Goal: Find specific page/section: Find specific page/section

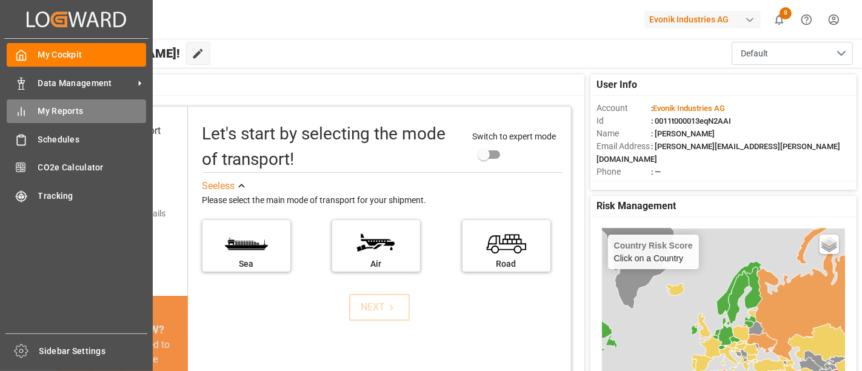
click at [63, 116] on span "My Reports" at bounding box center [92, 111] width 108 height 13
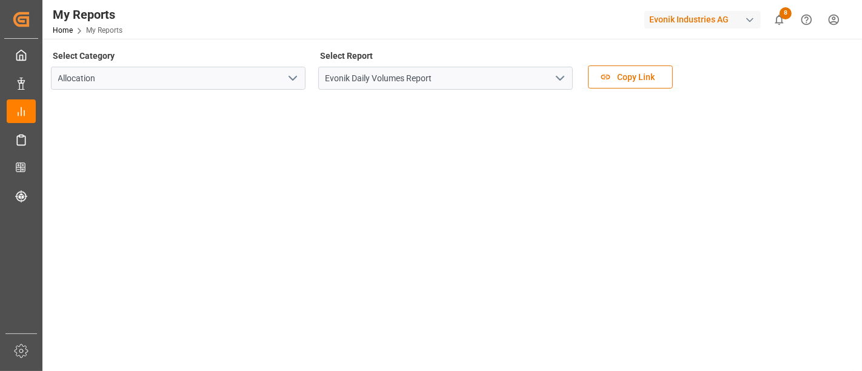
click at [559, 79] on polyline "open menu" at bounding box center [559, 78] width 7 height 4
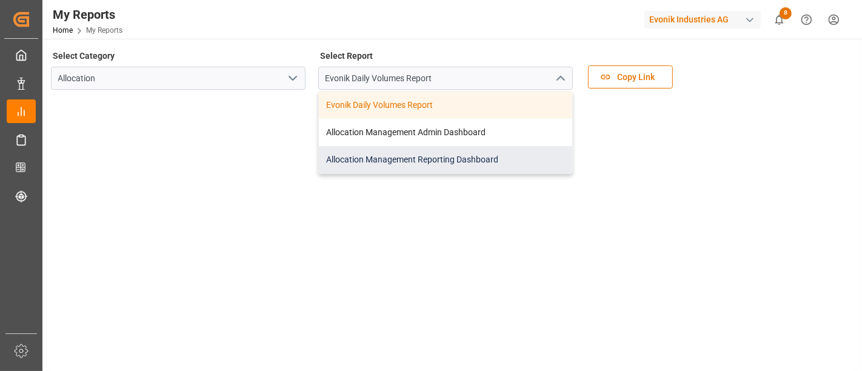
click at [445, 156] on div "Allocation Management Reporting Dashboard" at bounding box center [445, 159] width 253 height 27
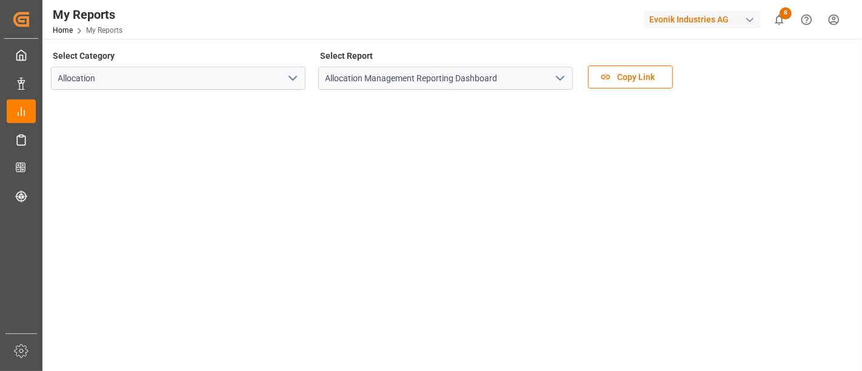
scroll to position [291, 0]
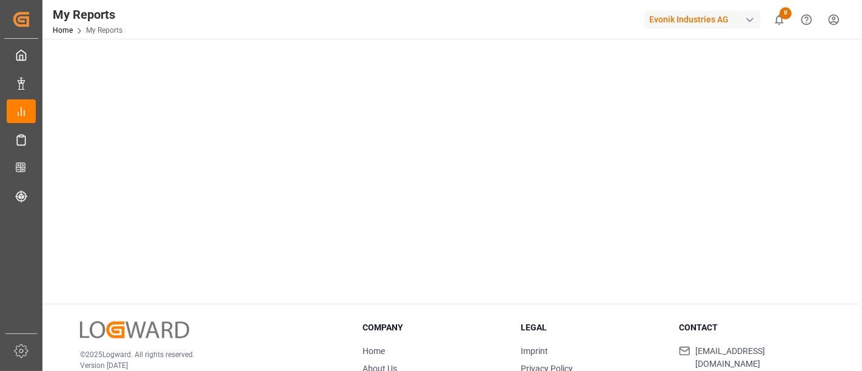
click at [93, 297] on div "Select Category Allocation Select Report Allocation Management Reporting Dashbo…" at bounding box center [450, 98] width 817 height 700
